Goal: Transaction & Acquisition: Obtain resource

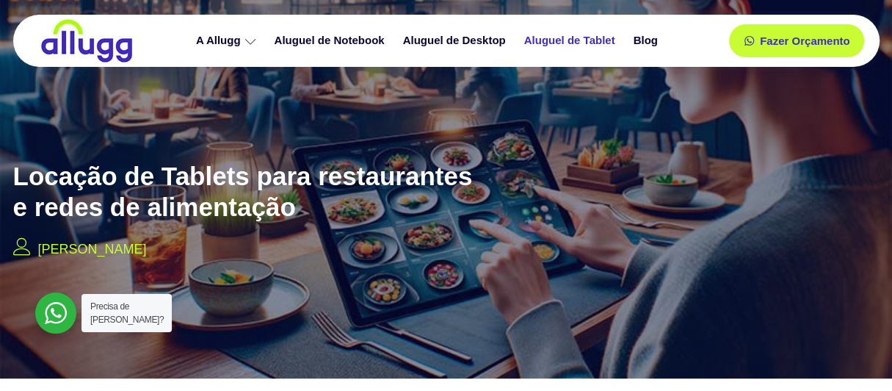
click at [567, 40] on link "Aluguel de Tablet" at bounding box center [571, 41] width 109 height 26
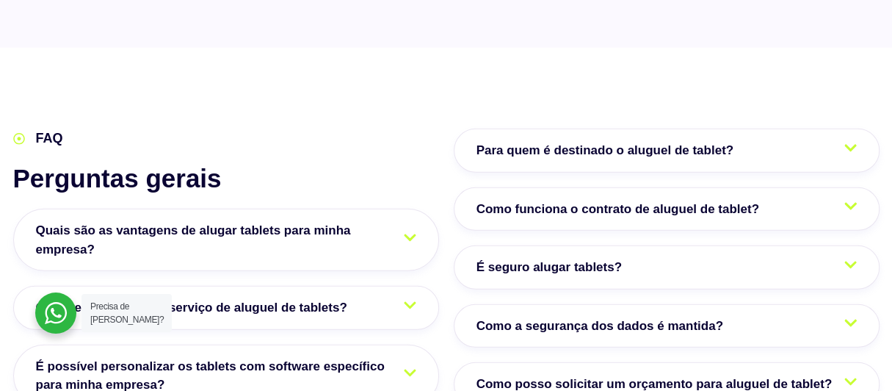
scroll to position [2349, 0]
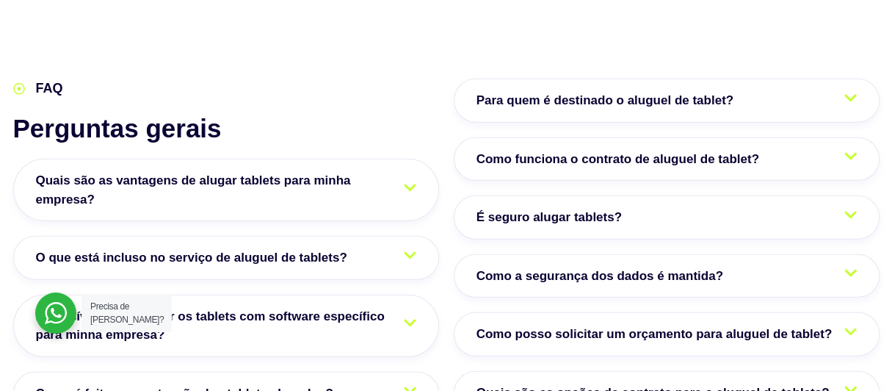
click at [409, 250] on icon at bounding box center [410, 255] width 12 height 14
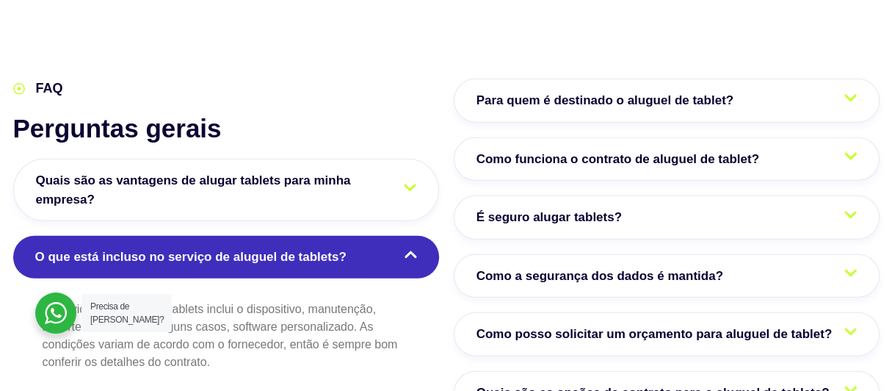
click at [413, 186] on icon at bounding box center [410, 188] width 12 height 14
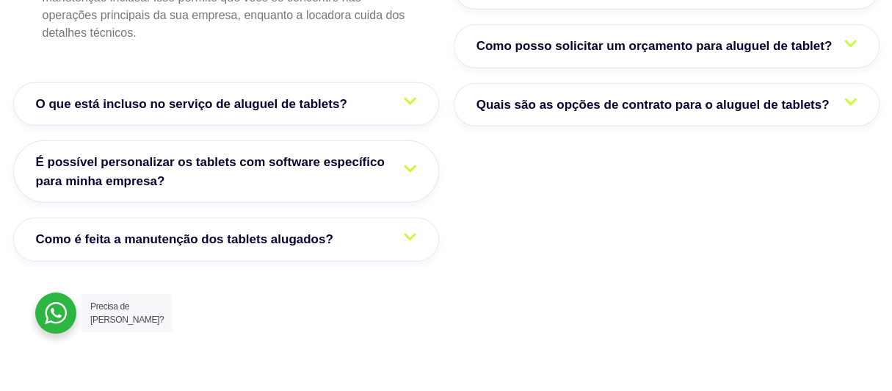
scroll to position [2643, 0]
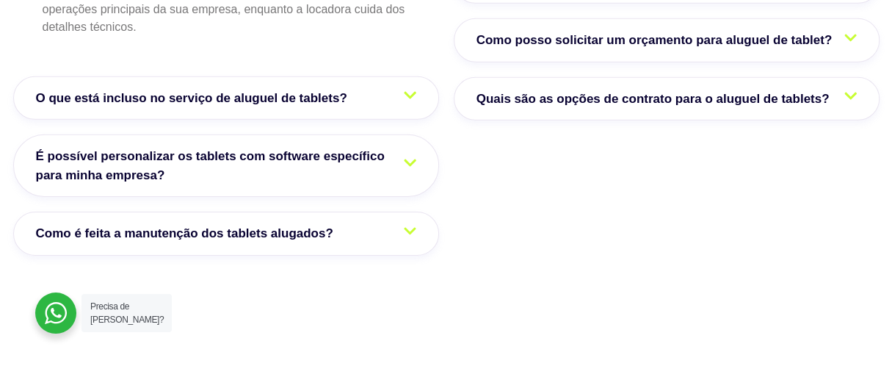
click at [408, 163] on icon at bounding box center [410, 162] width 12 height 7
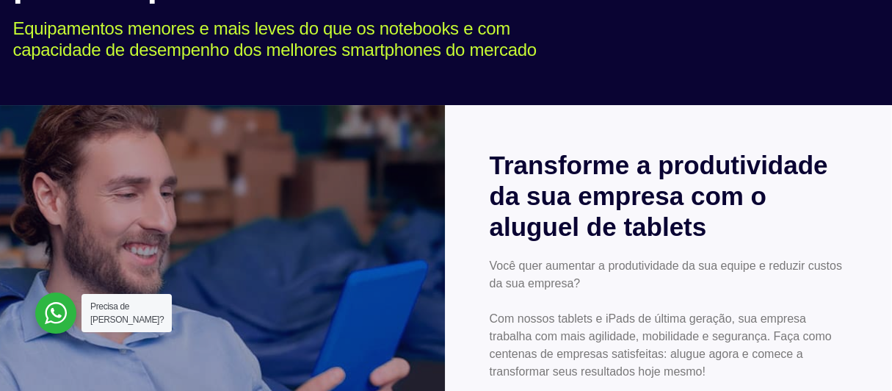
scroll to position [0, 0]
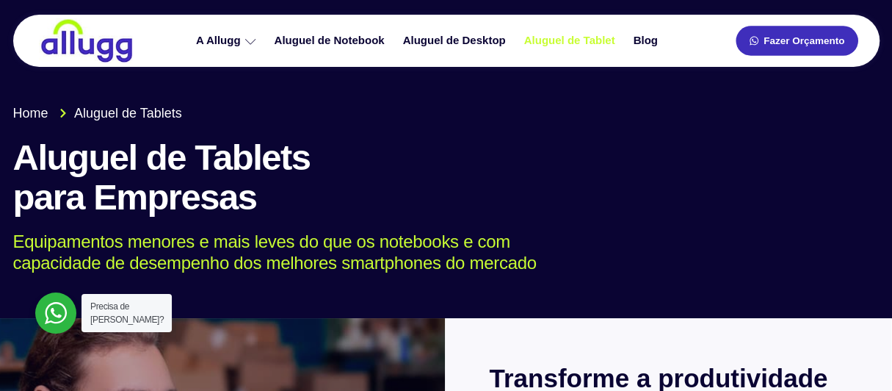
click at [780, 43] on span "Fazer Orçamento" at bounding box center [803, 41] width 81 height 10
